Goal: Task Accomplishment & Management: Manage account settings

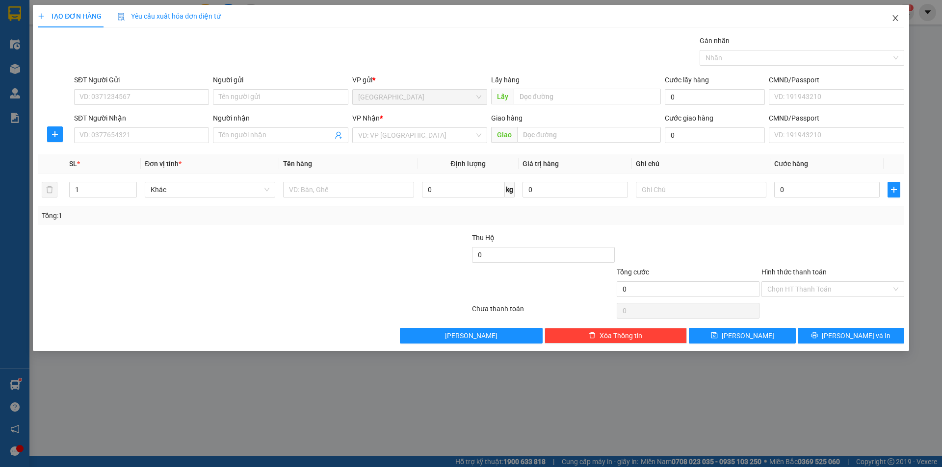
click at [897, 18] on icon "close" at bounding box center [895, 18] width 8 height 8
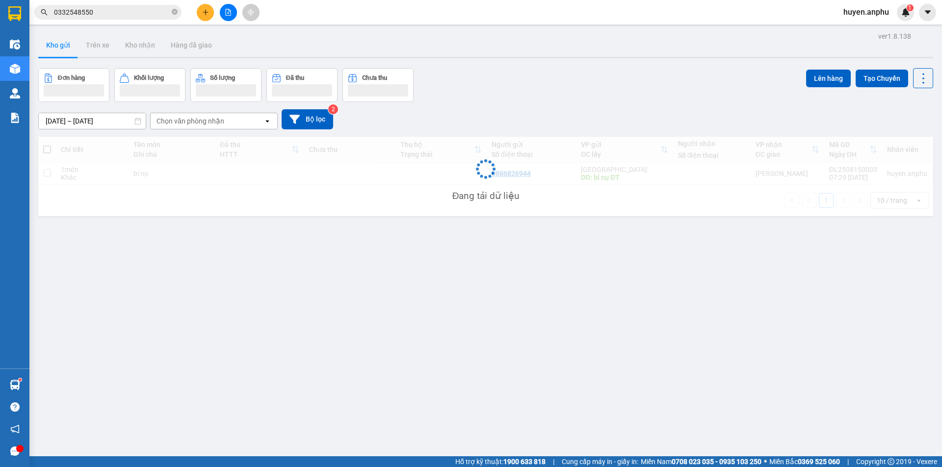
click at [871, 10] on span "huyen.anphu" at bounding box center [865, 12] width 61 height 12
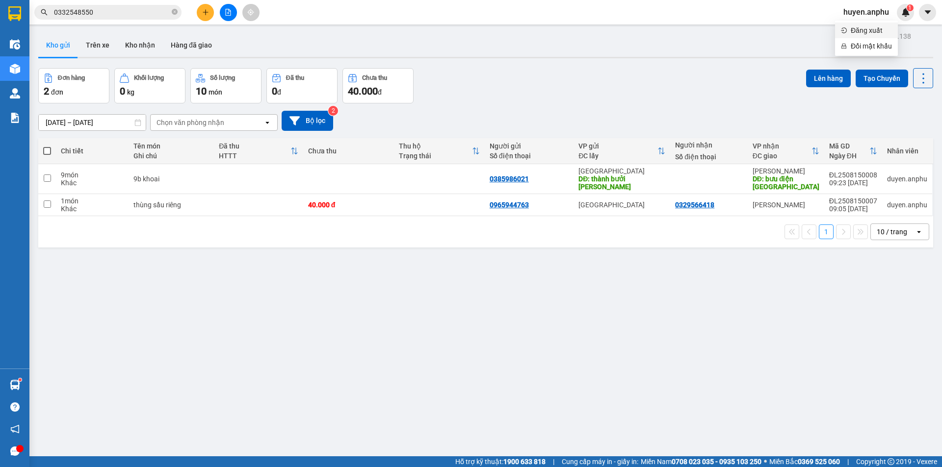
click at [850, 29] on li "Đăng xuất" at bounding box center [866, 31] width 63 height 16
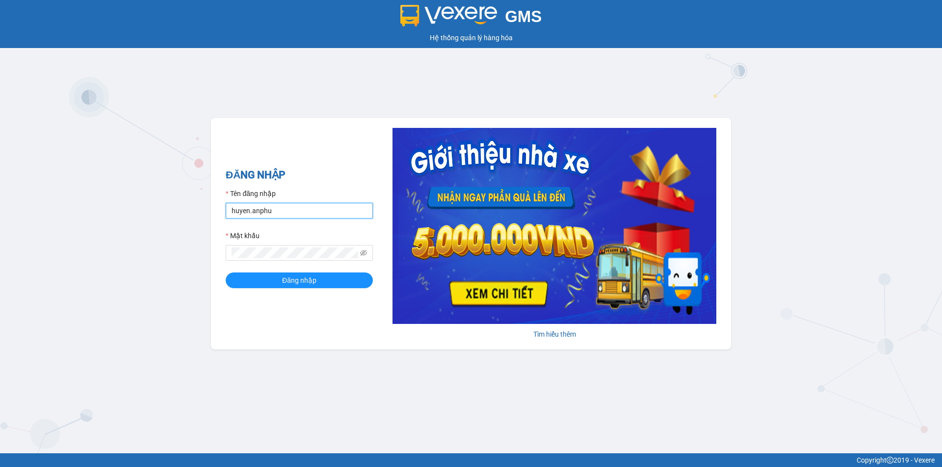
drag, startPoint x: 299, startPoint y: 210, endPoint x: 323, endPoint y: 234, distance: 34.0
click at [299, 210] on input "huyen.anphu" at bounding box center [299, 211] width 147 height 16
type input "yen.anphu"
click at [310, 275] on span "Đăng nhập" at bounding box center [299, 280] width 34 height 11
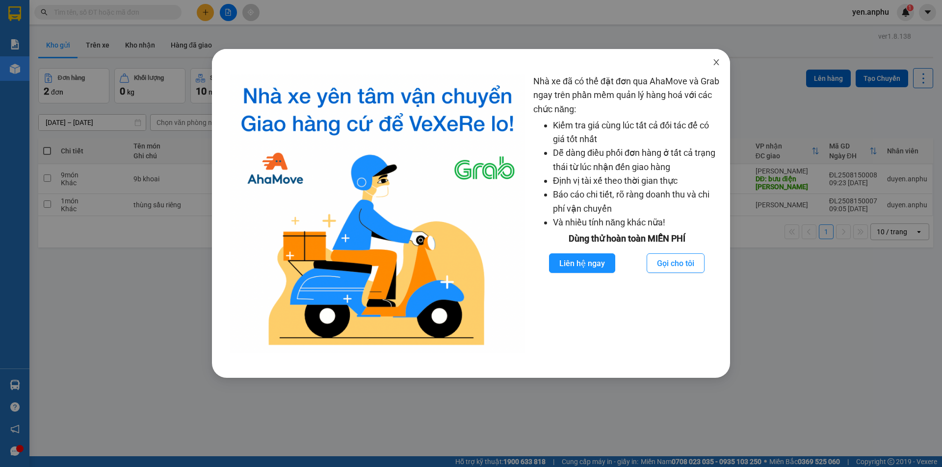
click at [715, 63] on icon "close" at bounding box center [716, 62] width 8 height 8
